Goal: Check status: Check status

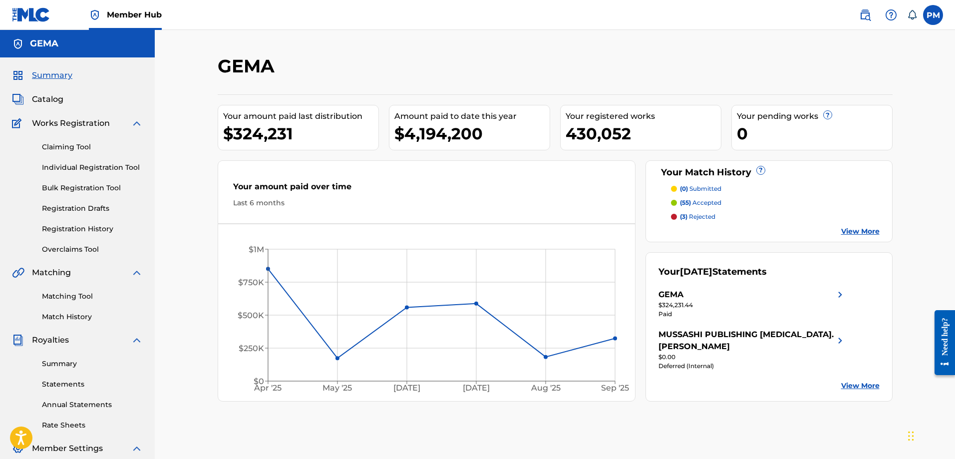
click at [41, 12] on img at bounding box center [31, 14] width 38 height 14
click at [76, 234] on div "Claiming Tool Individual Registration Tool Bulk Registration Tool Registration …" at bounding box center [77, 191] width 131 height 125
click at [78, 231] on link "Registration History" at bounding box center [92, 229] width 101 height 10
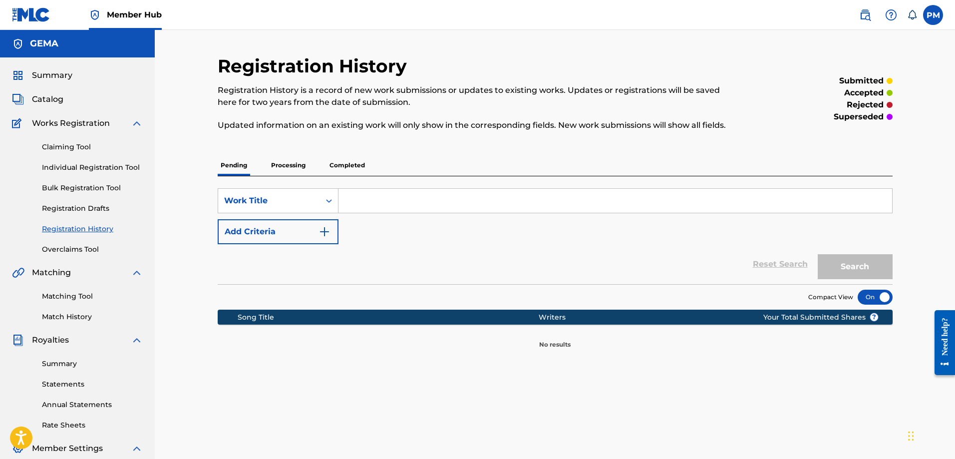
click at [278, 165] on p "Processing" at bounding box center [288, 165] width 40 height 21
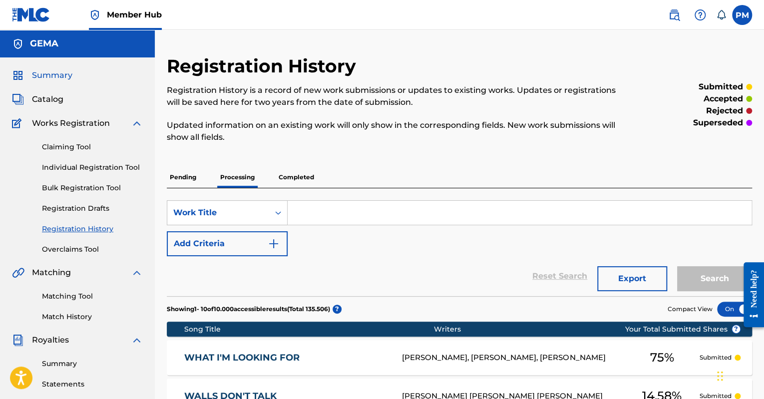
click at [51, 74] on span "Summary" at bounding box center [52, 75] width 40 height 12
